Goal: Task Accomplishment & Management: Manage account settings

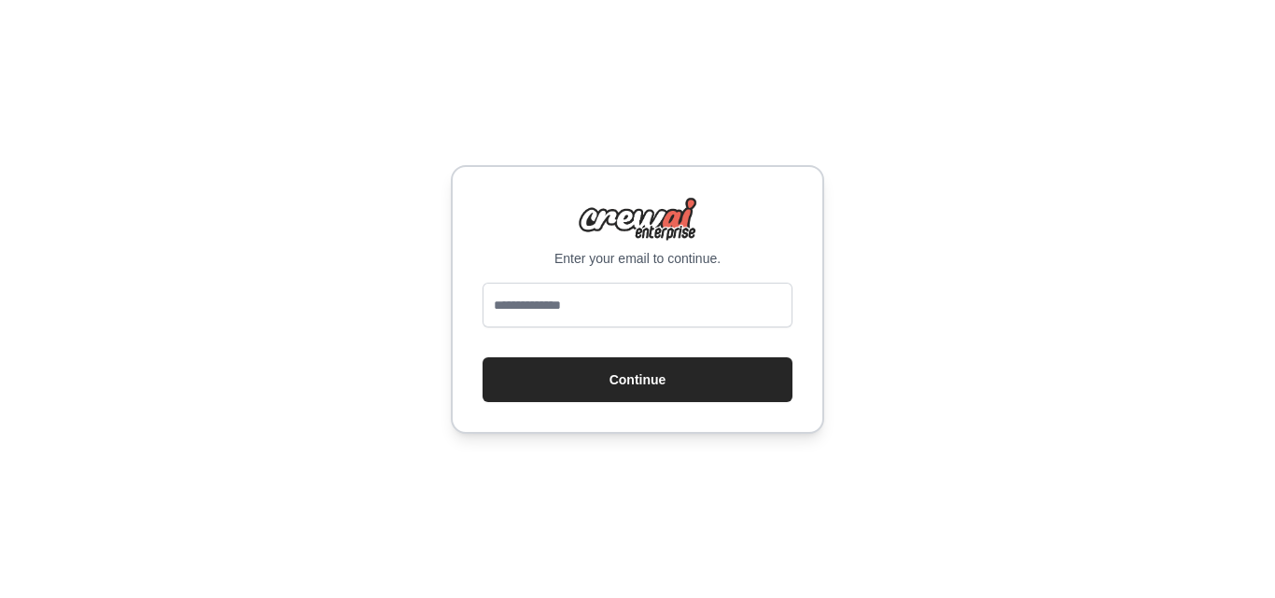
click at [647, 319] on input "email" at bounding box center [638, 305] width 310 height 45
type input "**********"
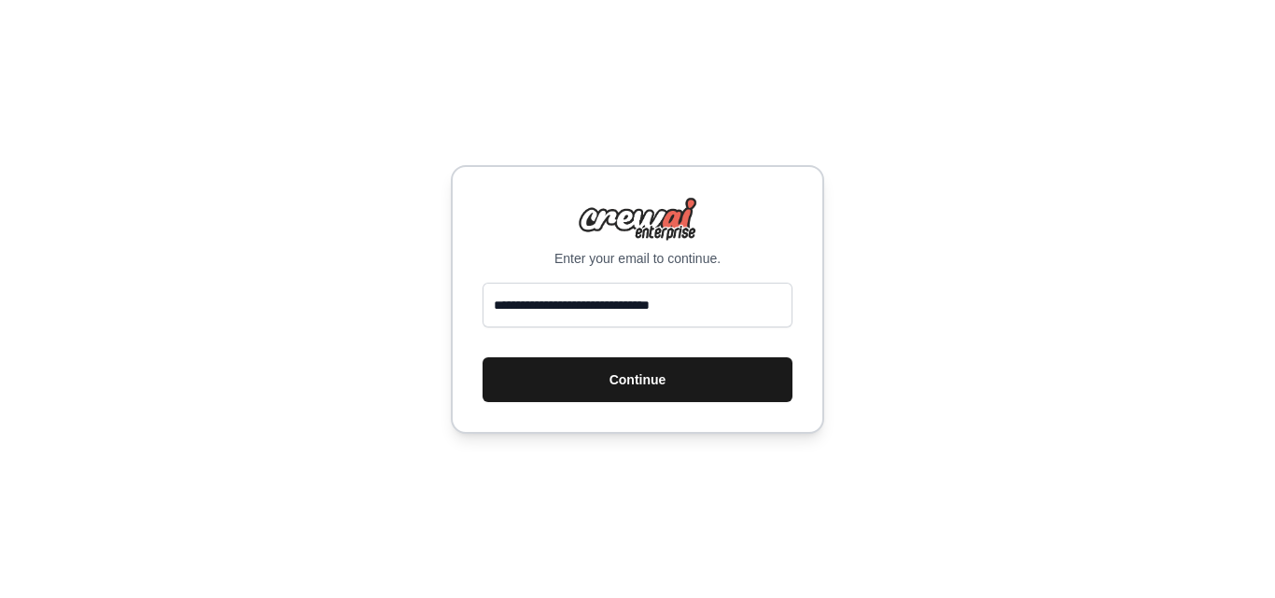
click at [646, 379] on button "Continue" at bounding box center [638, 380] width 310 height 45
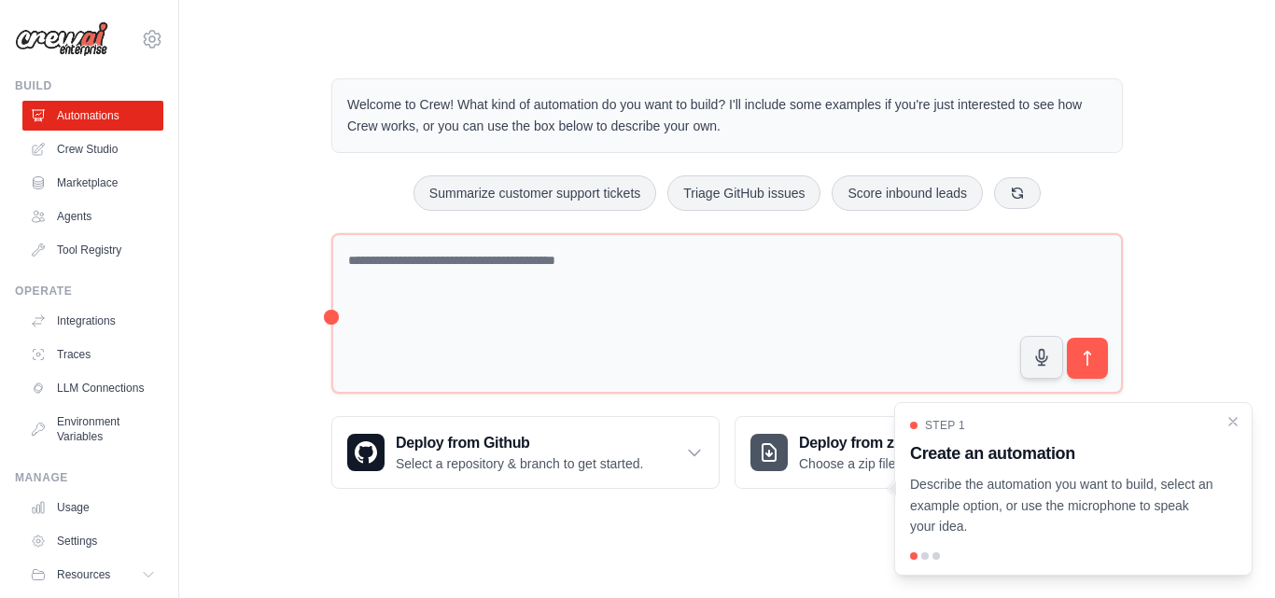
click at [33, 55] on img at bounding box center [61, 38] width 93 height 35
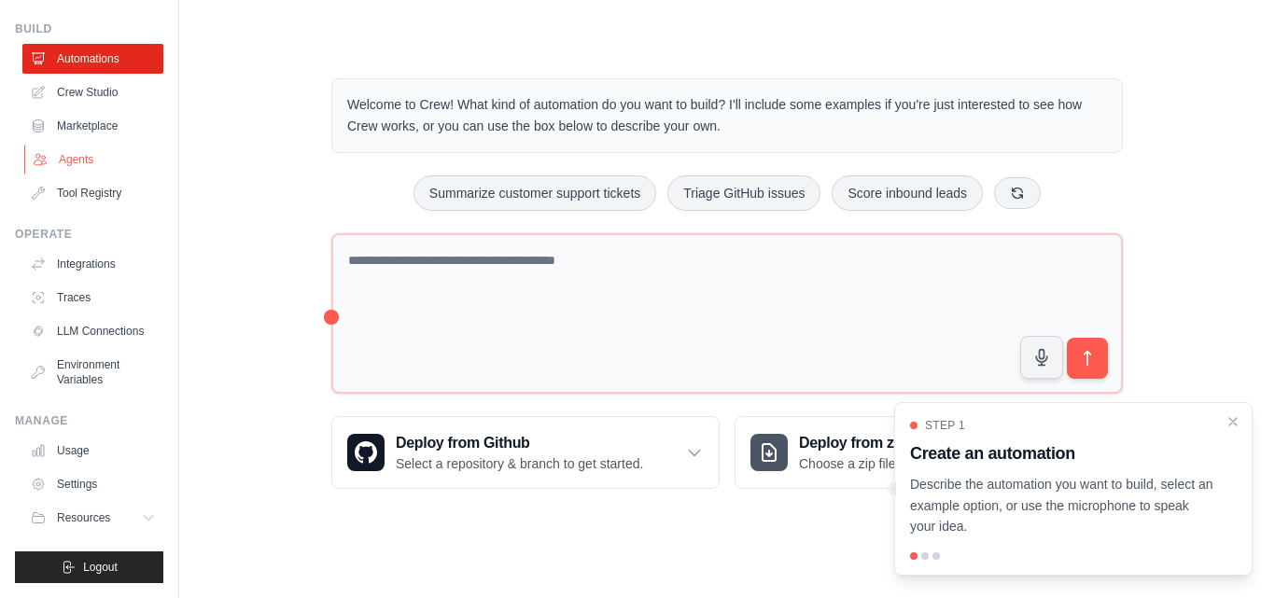
click at [87, 145] on link "Agents" at bounding box center [94, 160] width 141 height 30
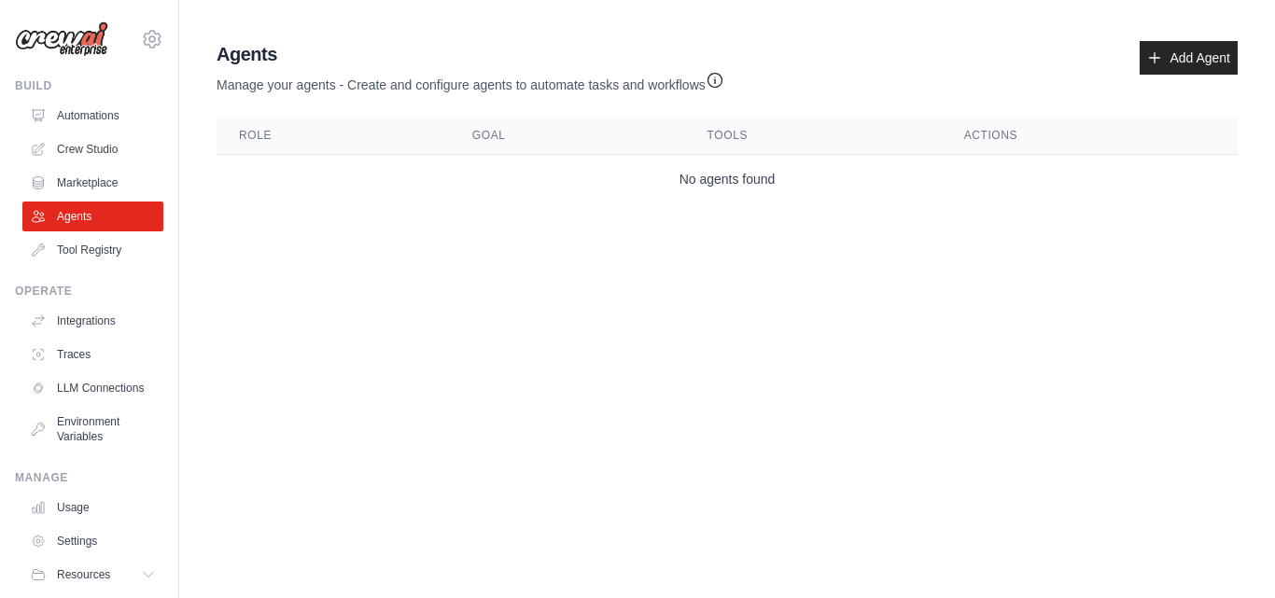
click at [29, 45] on img at bounding box center [61, 38] width 93 height 35
drag, startPoint x: 29, startPoint y: 45, endPoint x: 496, endPoint y: 103, distance: 470.3
click at [496, 103] on div "[EMAIL_ADDRESS][DOMAIN_NAME] Settings Build Automations Crew Studio" at bounding box center [637, 126] width 1275 height 252
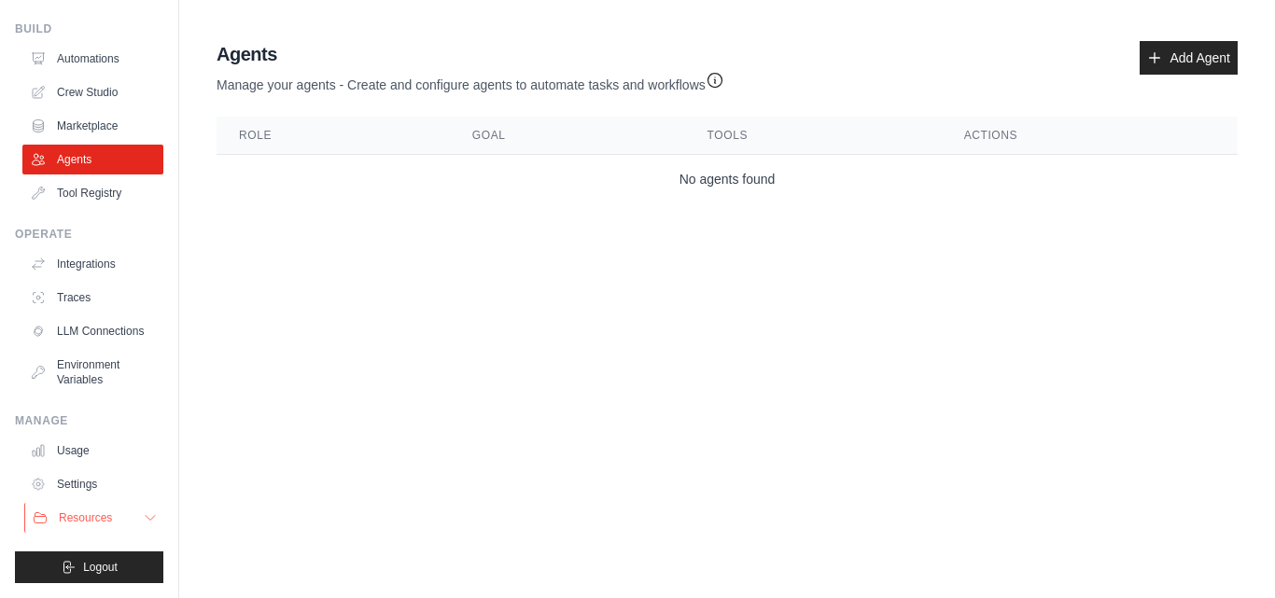
click at [119, 520] on button "Resources" at bounding box center [94, 518] width 141 height 30
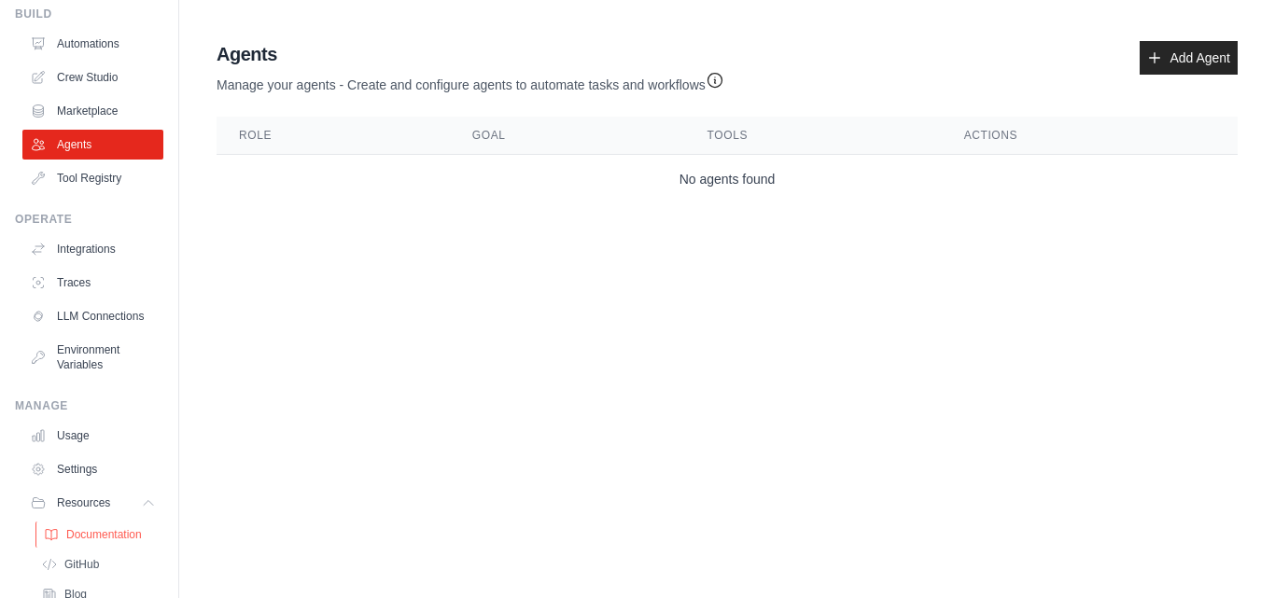
scroll to position [191, 0]
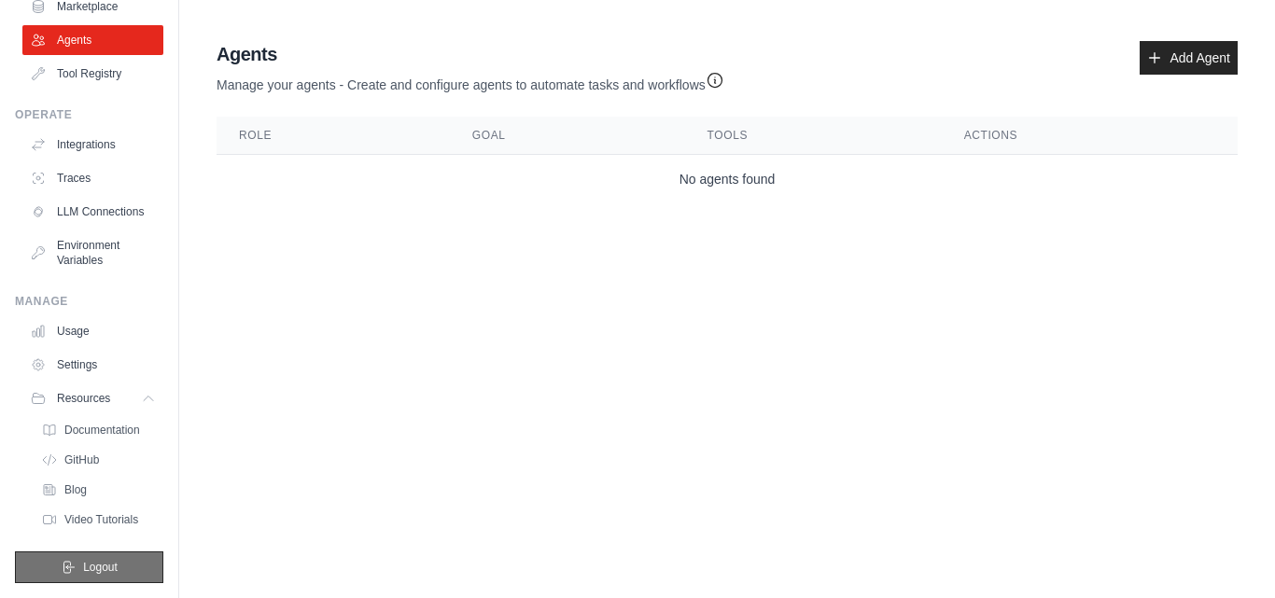
click at [95, 560] on span "Logout" at bounding box center [100, 567] width 35 height 15
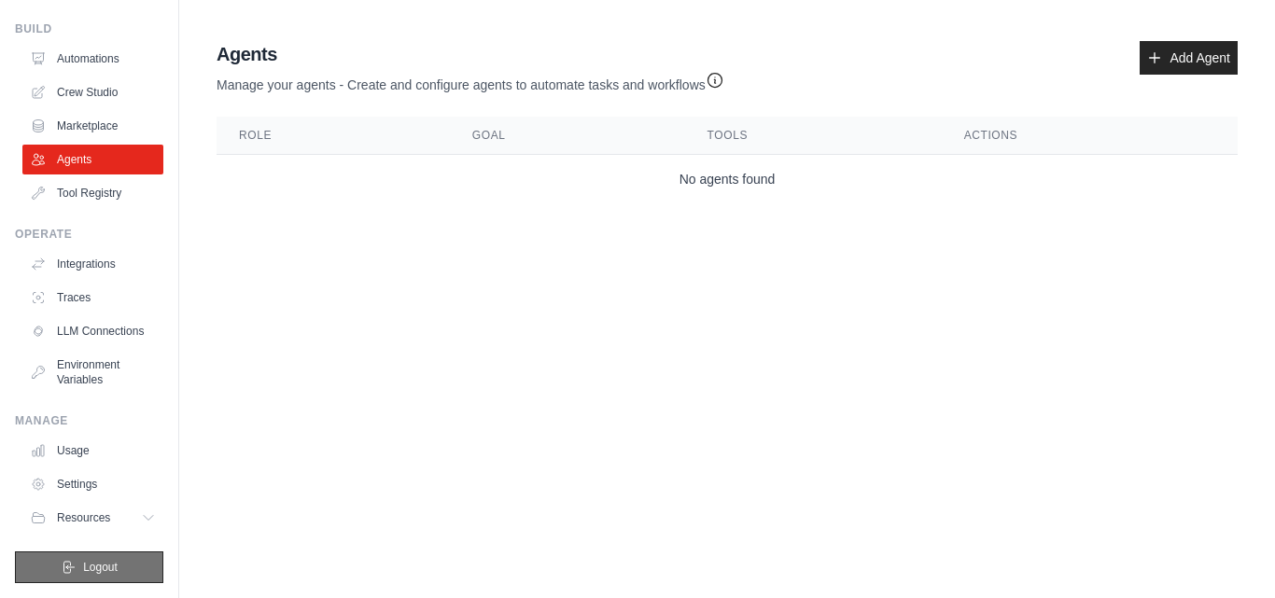
scroll to position [72, 0]
